Goal: Complete application form

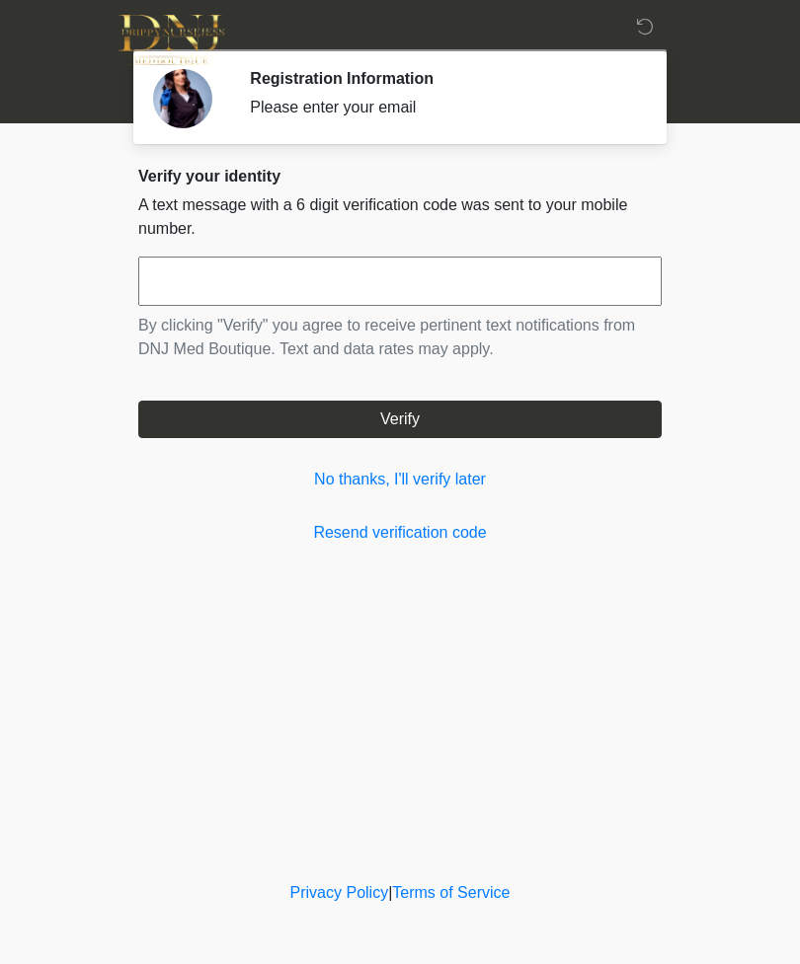
click at [462, 491] on link "No thanks, I'll verify later" at bounding box center [399, 480] width 523 height 24
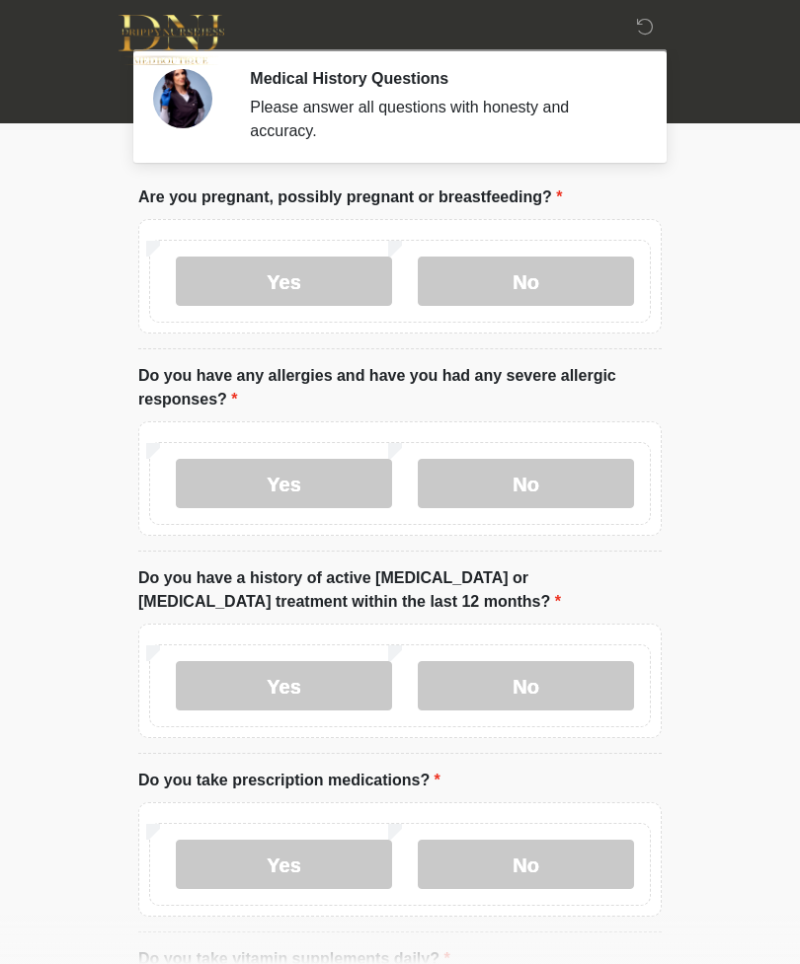
click at [517, 272] on label "No" at bounding box center [526, 281] width 216 height 49
click at [577, 489] on label "No" at bounding box center [526, 483] width 216 height 49
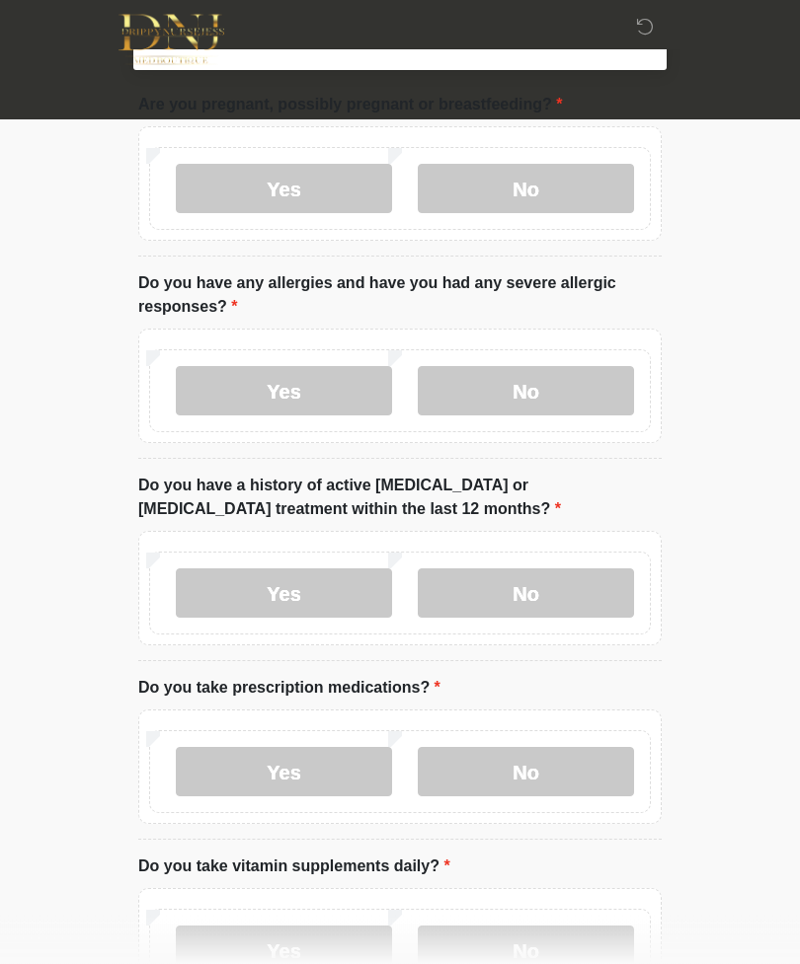
scroll to position [113, 0]
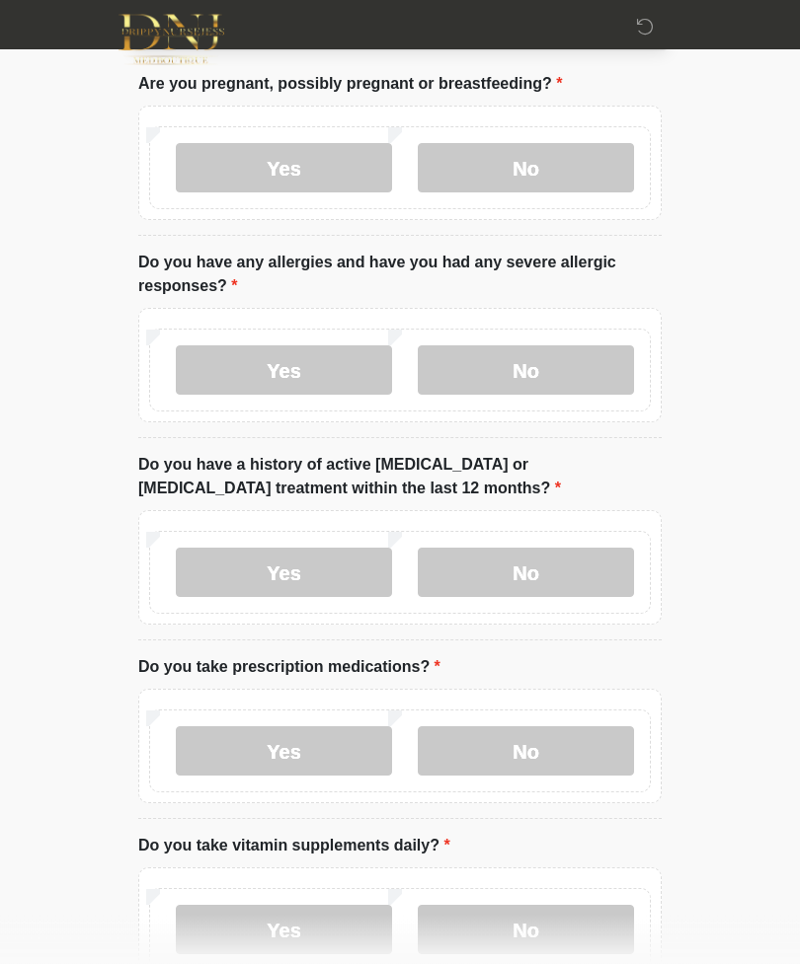
click at [592, 579] on label "No" at bounding box center [526, 573] width 216 height 49
click at [555, 774] on label "No" at bounding box center [526, 750] width 216 height 49
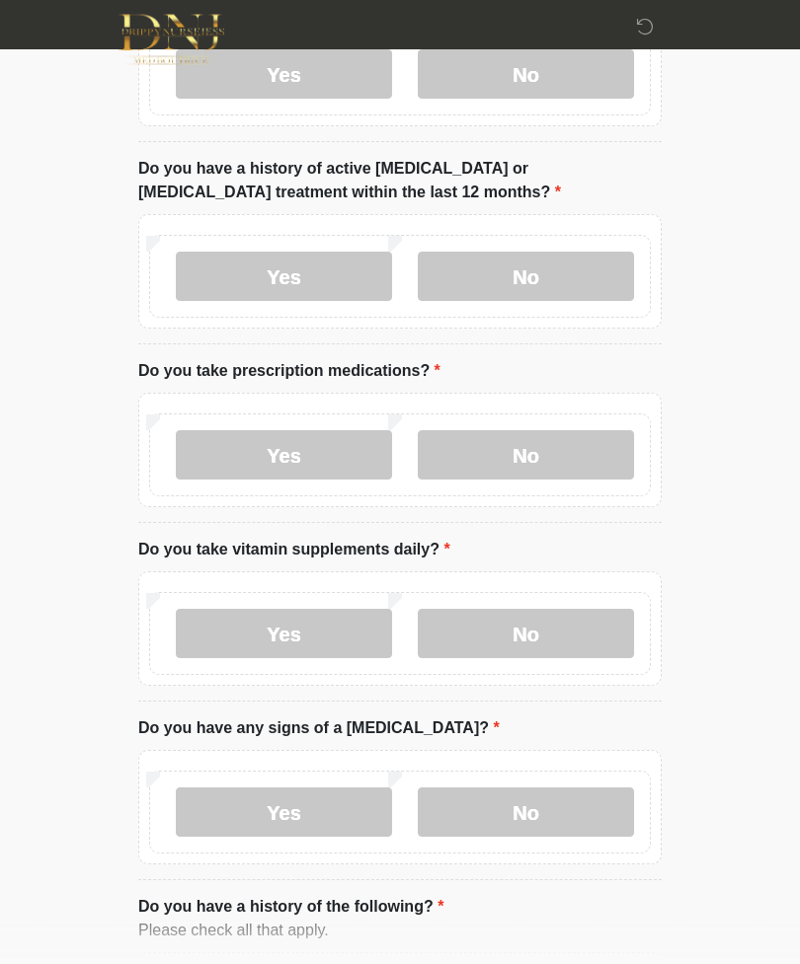
scroll to position [453, 0]
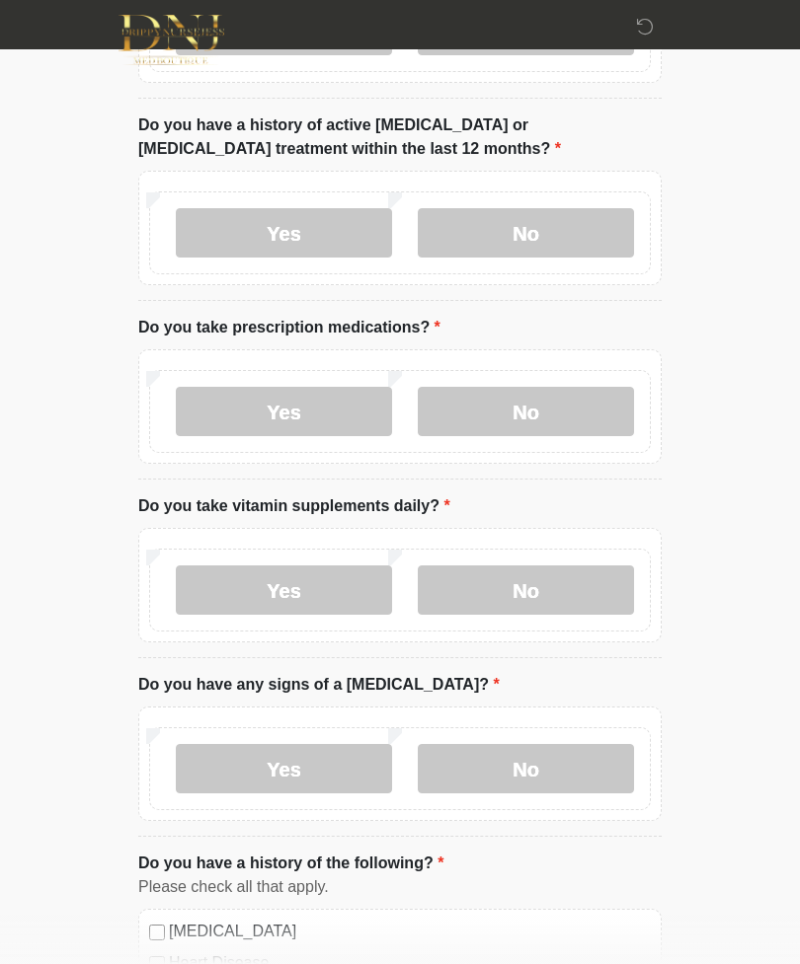
click at [571, 777] on label "No" at bounding box center [526, 768] width 216 height 49
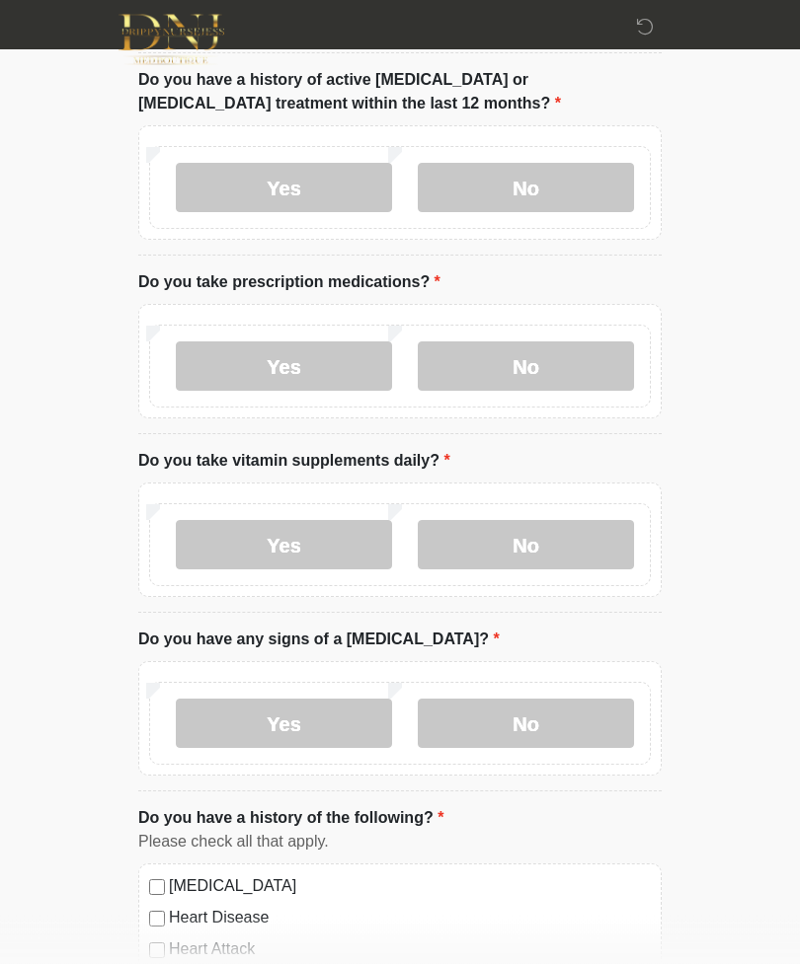
scroll to position [500, 0]
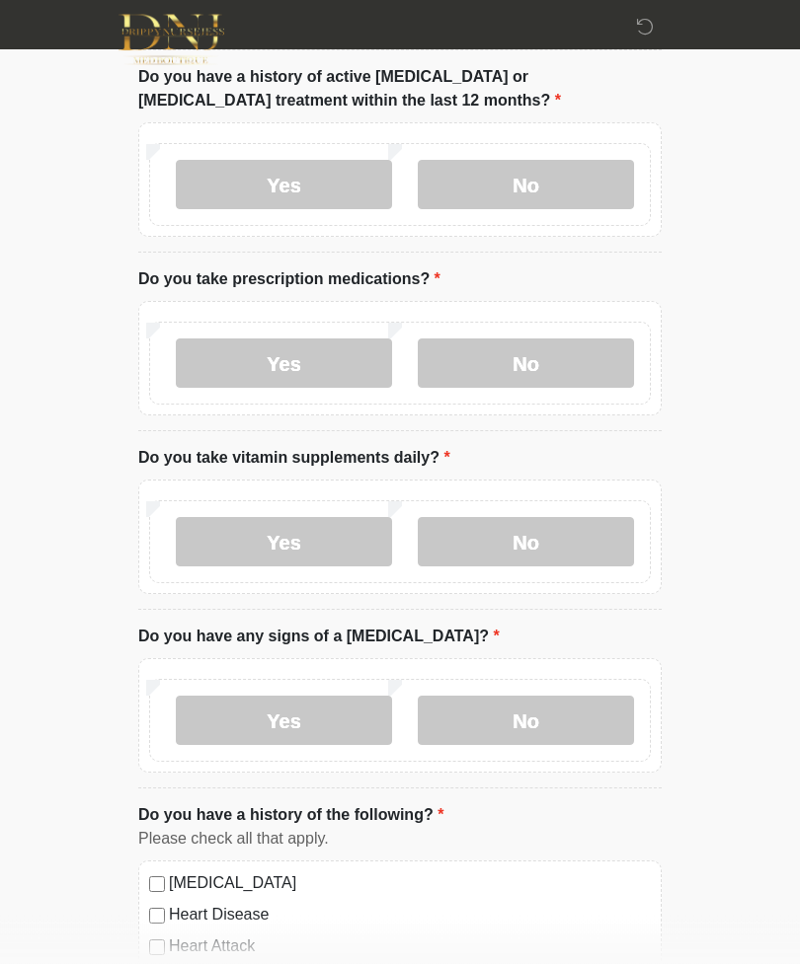
click at [329, 559] on label "Yes" at bounding box center [284, 542] width 216 height 49
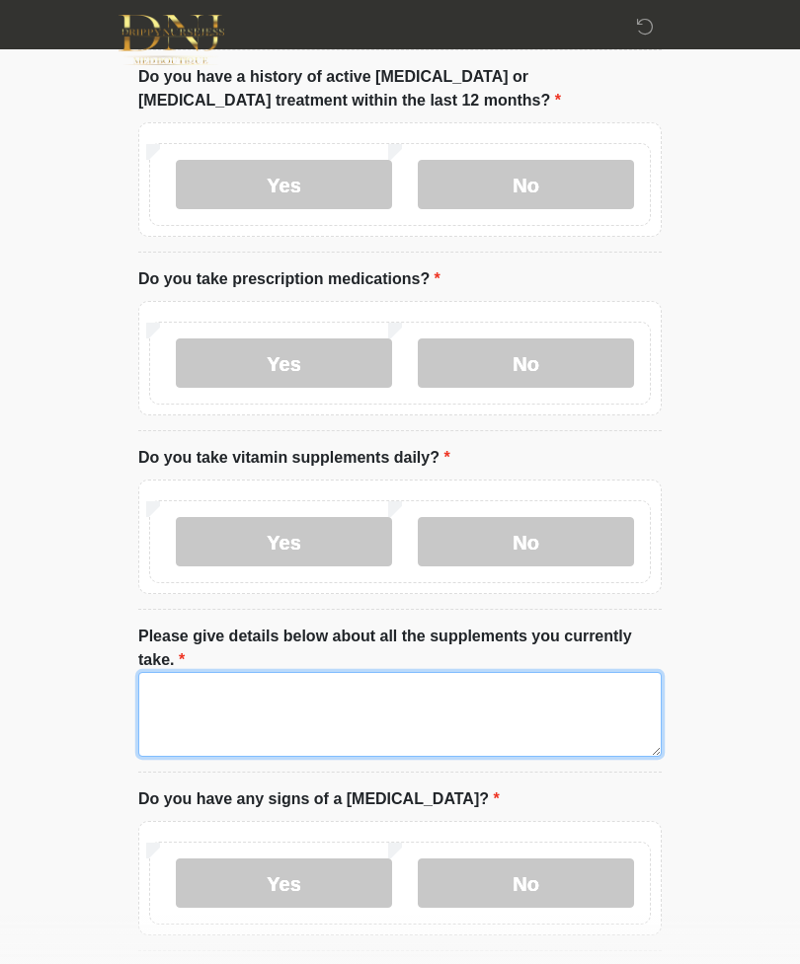
click at [418, 714] on textarea "Please give details below about all the supplements you currently take." at bounding box center [399, 714] width 523 height 85
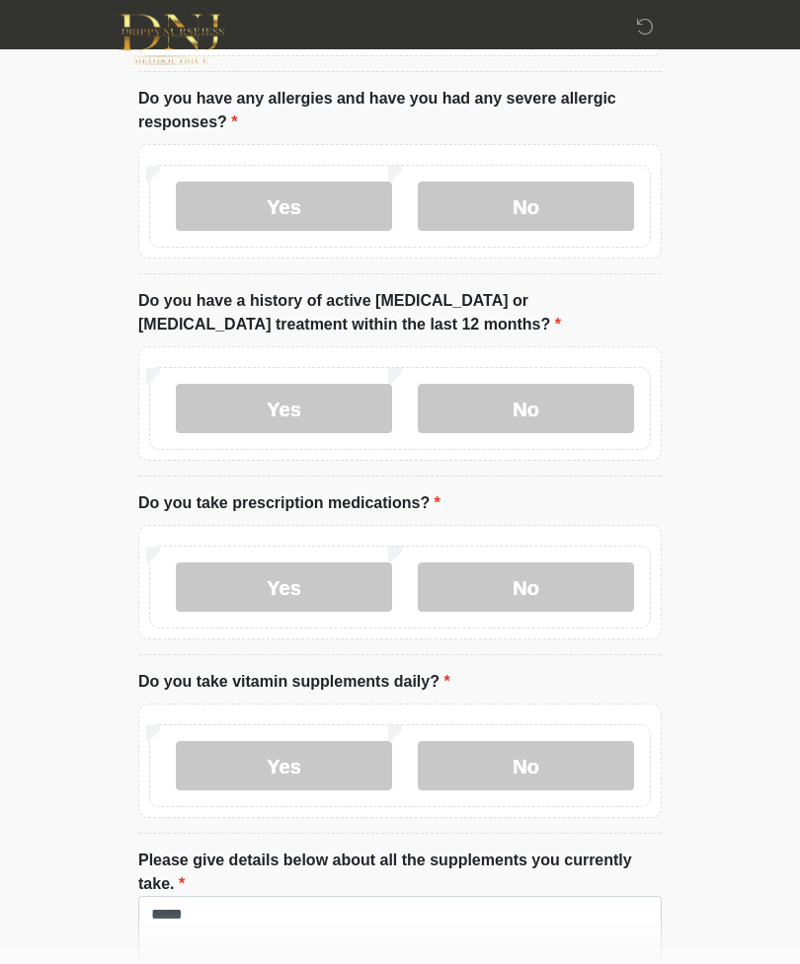
scroll to position [289, 0]
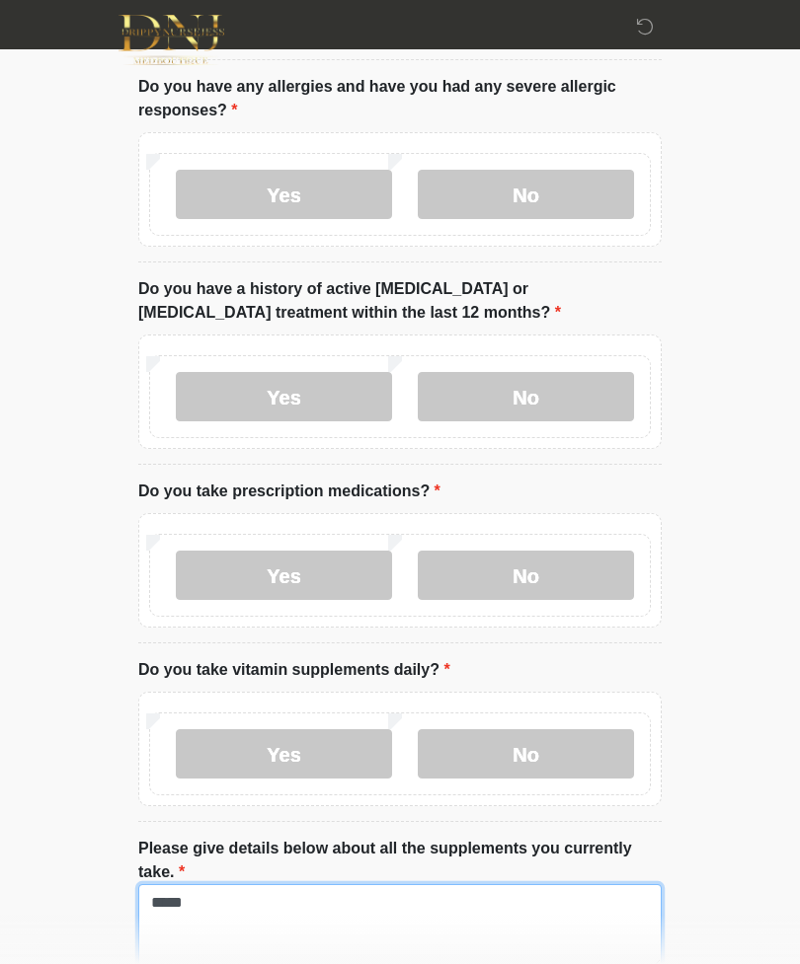
type textarea "*****"
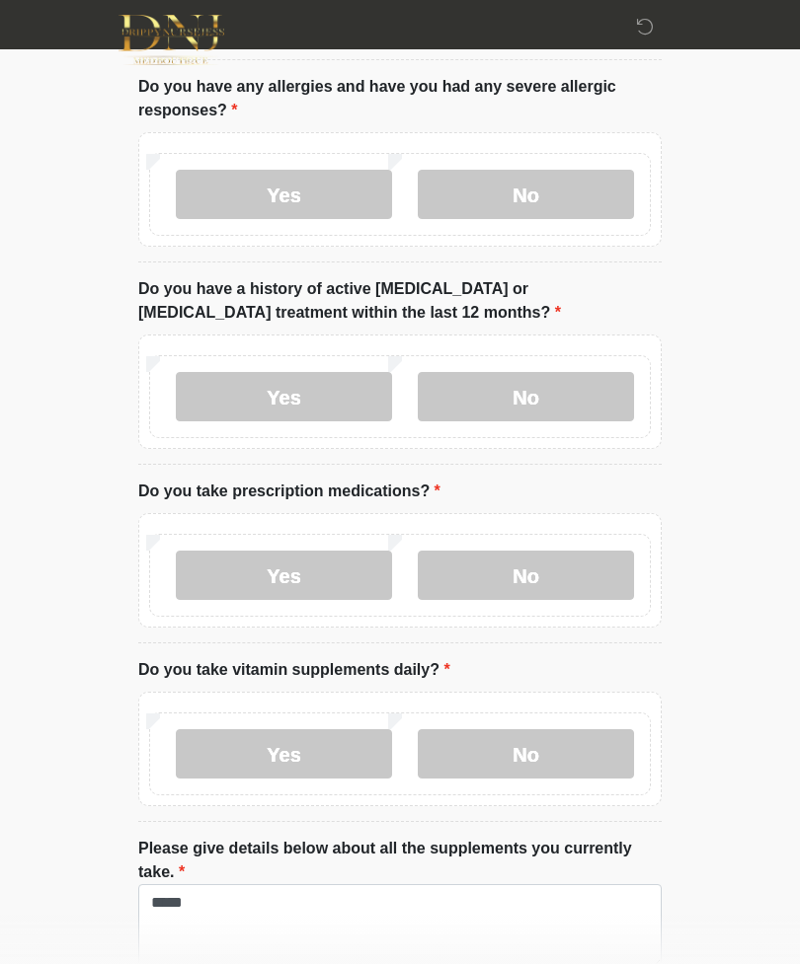
click at [221, 591] on label "Yes" at bounding box center [284, 575] width 216 height 49
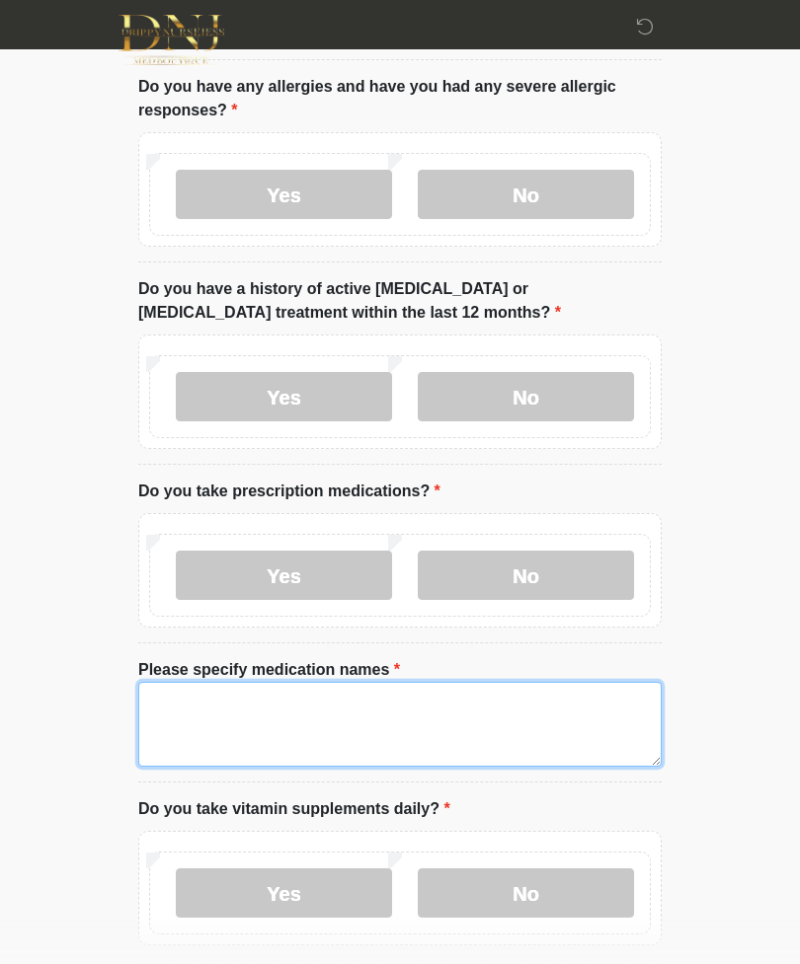
click at [485, 725] on textarea "Please specify medication names" at bounding box center [399, 724] width 523 height 85
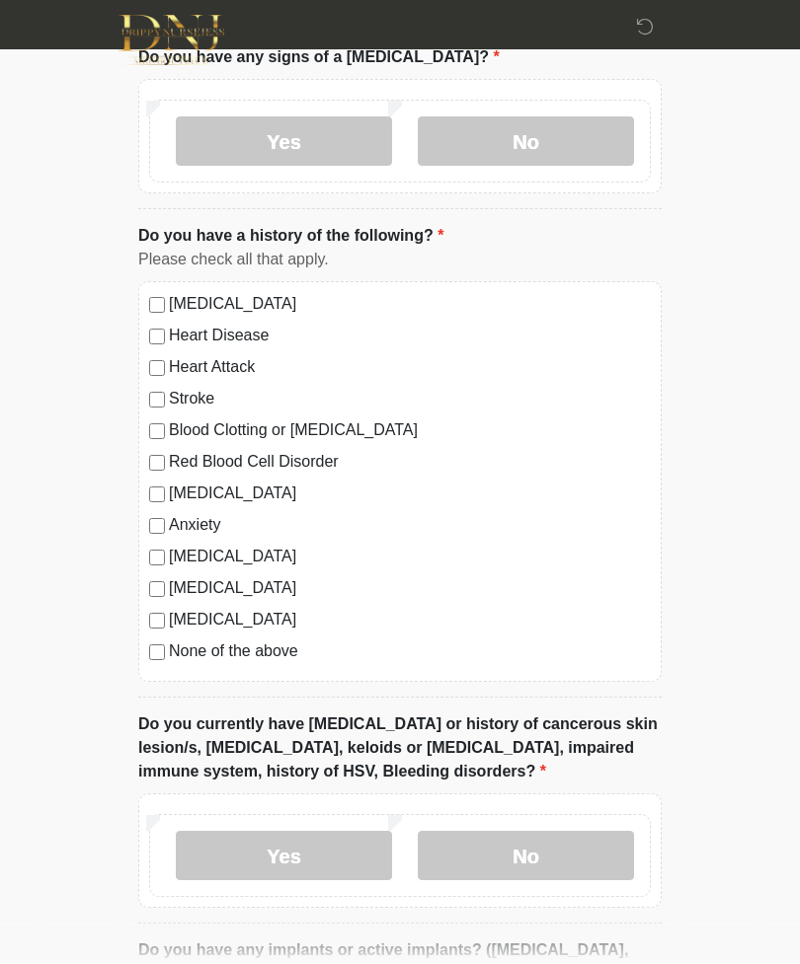
scroll to position [1409, 0]
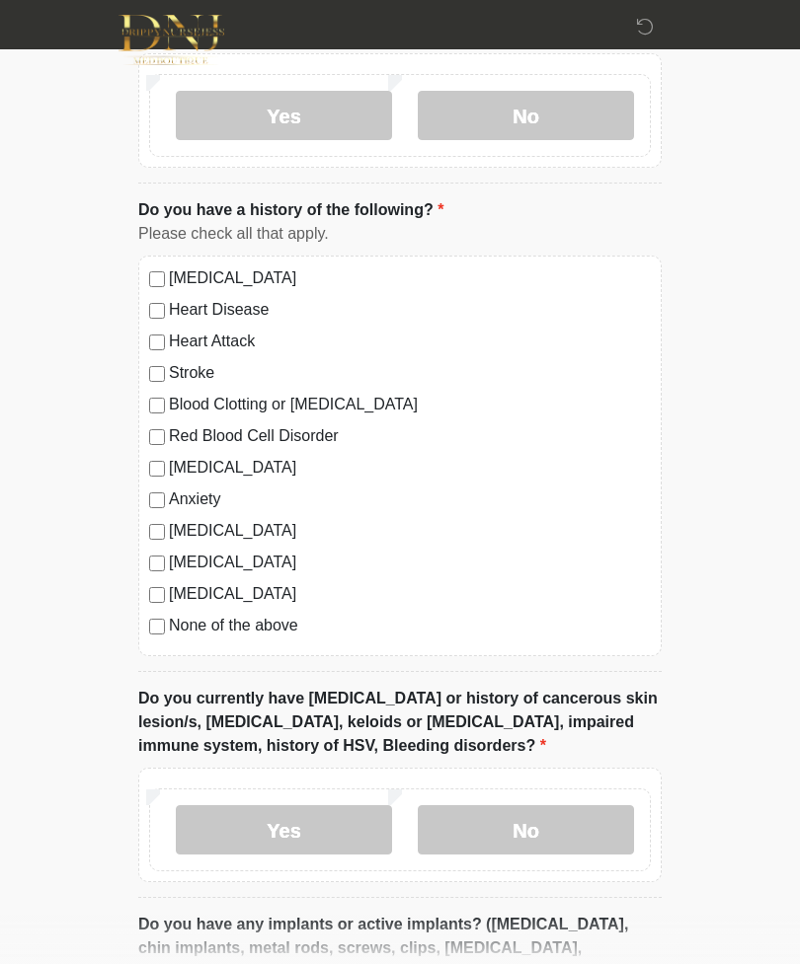
type textarea "**********"
click at [282, 633] on label "None of the above" at bounding box center [410, 626] width 482 height 24
click at [565, 837] on label "No" at bounding box center [526, 829] width 216 height 49
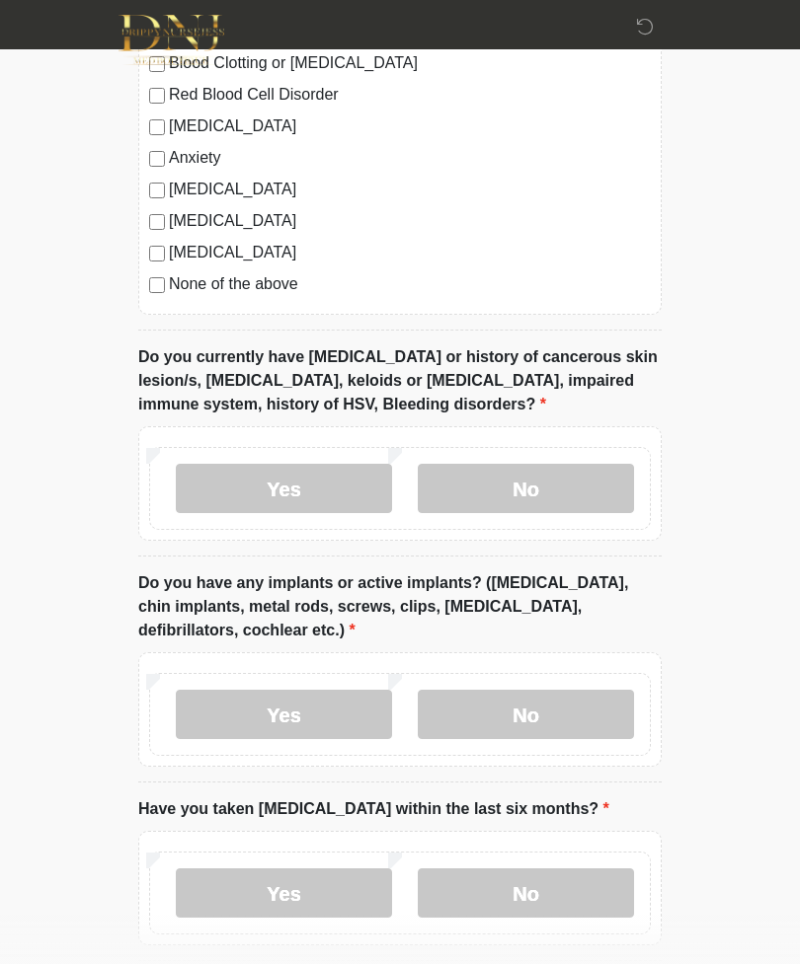
click at [594, 715] on label "No" at bounding box center [526, 714] width 216 height 49
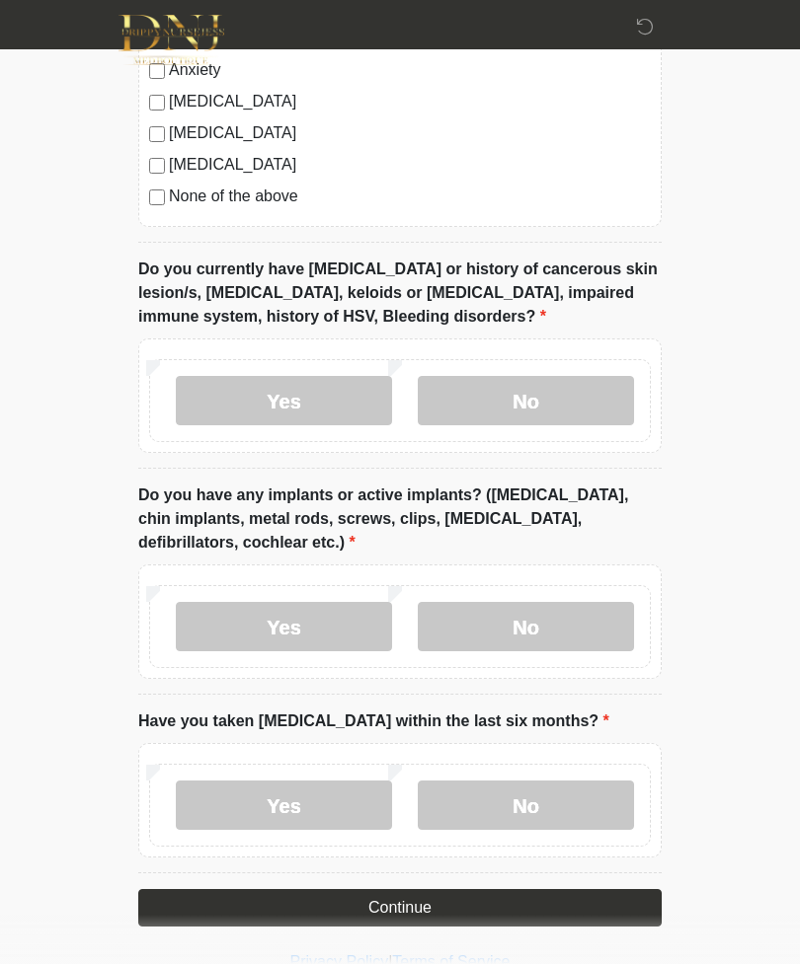
click at [587, 809] on label "No" at bounding box center [526, 805] width 216 height 49
click at [555, 914] on button "Continue" at bounding box center [399, 908] width 523 height 38
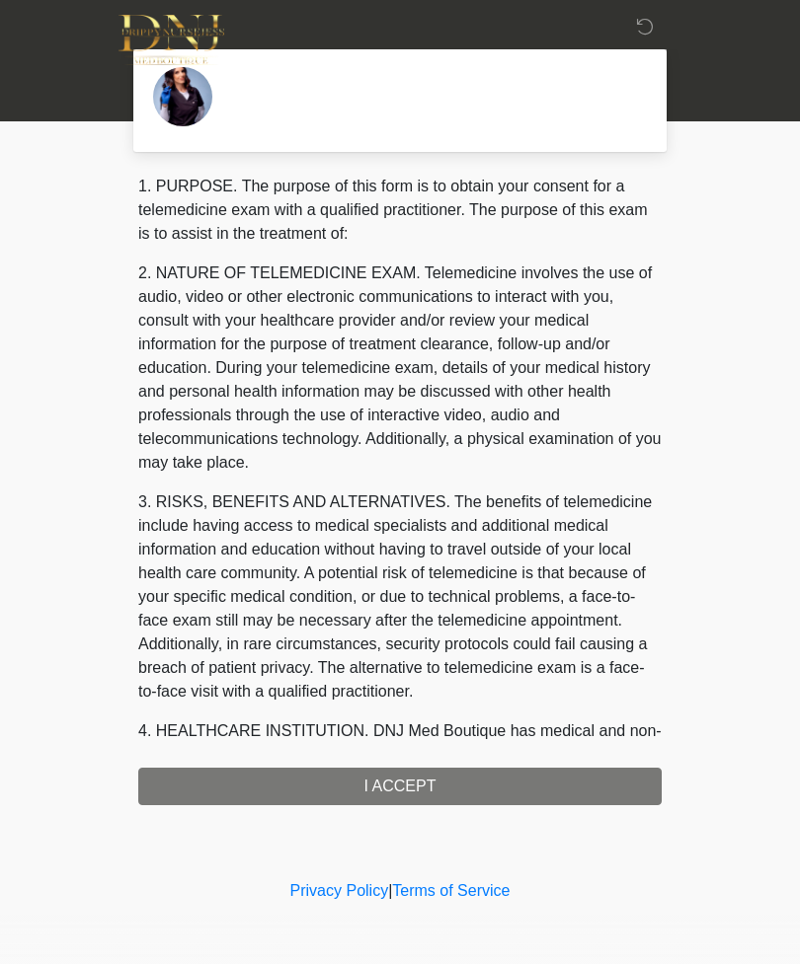
scroll to position [0, 0]
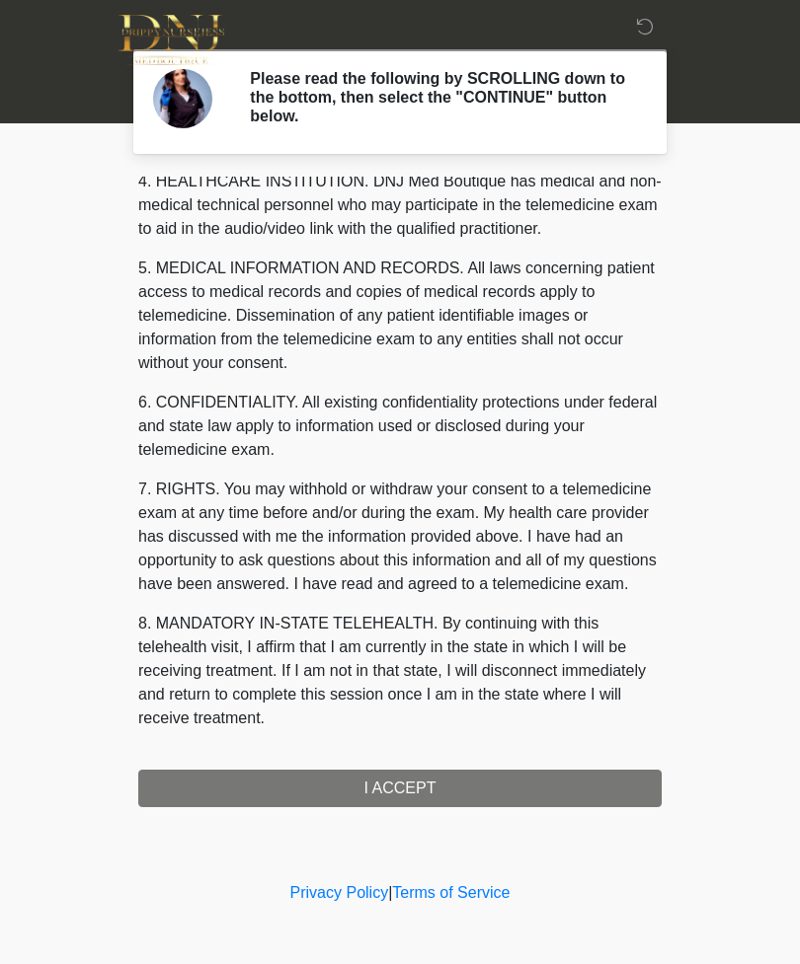
click at [562, 786] on div "1. PURPOSE. The purpose of this form is to obtain your consent for a telemedici…" at bounding box center [399, 492] width 523 height 631
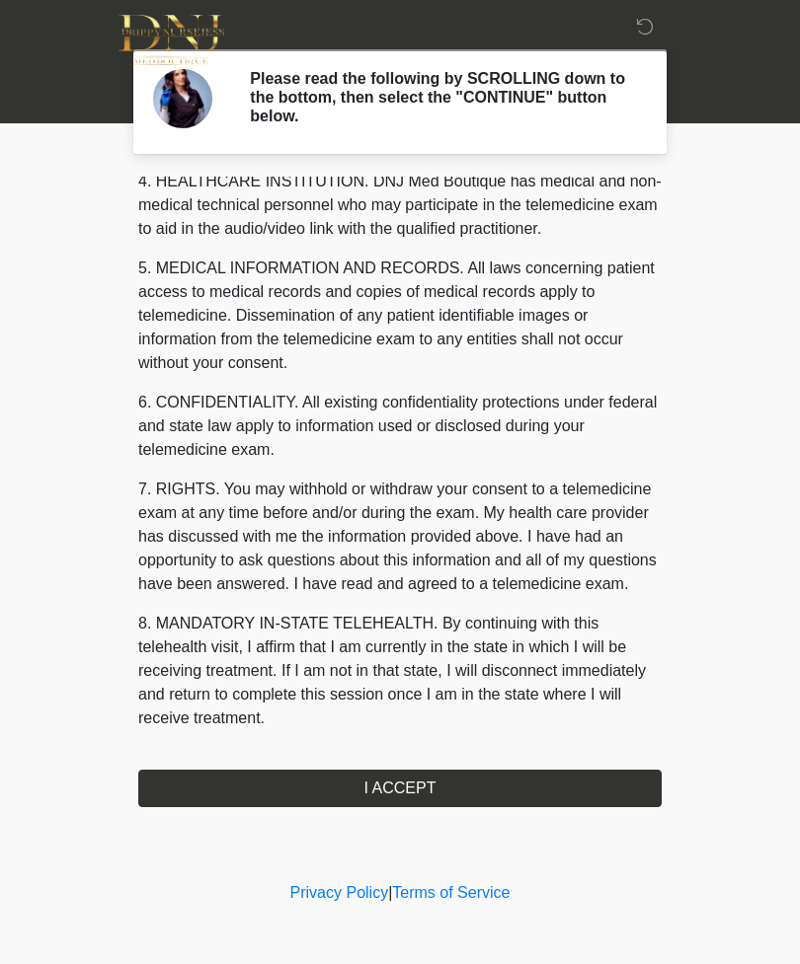
scroll to position [575, 0]
click at [544, 797] on button "I ACCEPT" at bounding box center [399, 789] width 523 height 38
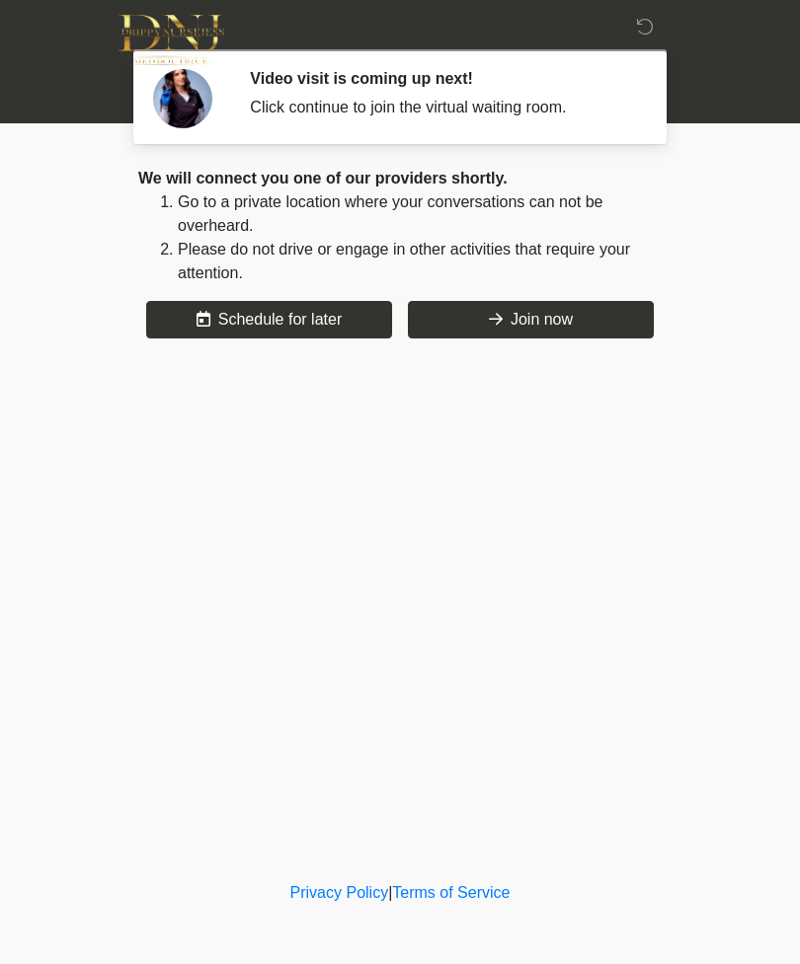
click at [588, 320] on button "Join now" at bounding box center [531, 320] width 246 height 38
